Goal: Transaction & Acquisition: Subscribe to service/newsletter

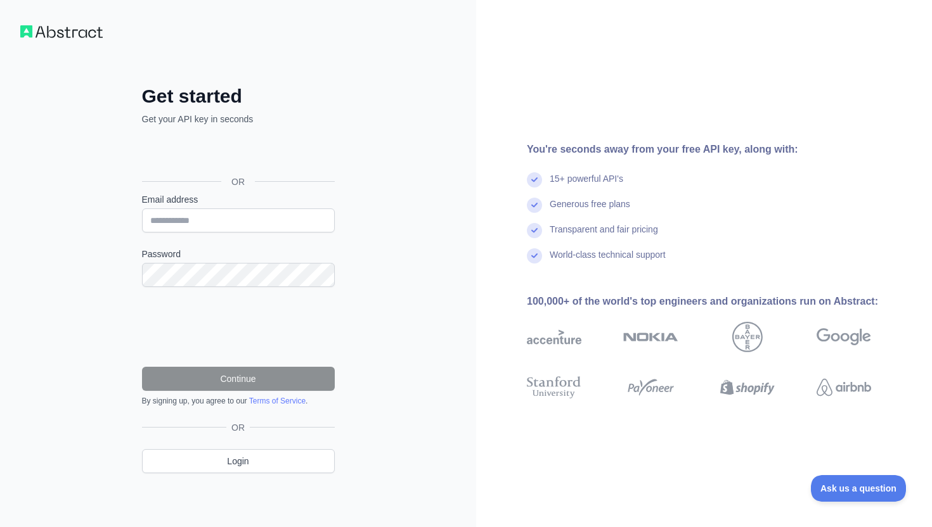
click at [585, 103] on div "You're seconds away from your free API key, along with: 15+ powerful API's Gene…" at bounding box center [704, 263] width 456 height 527
